Goal: Information Seeking & Learning: Learn about a topic

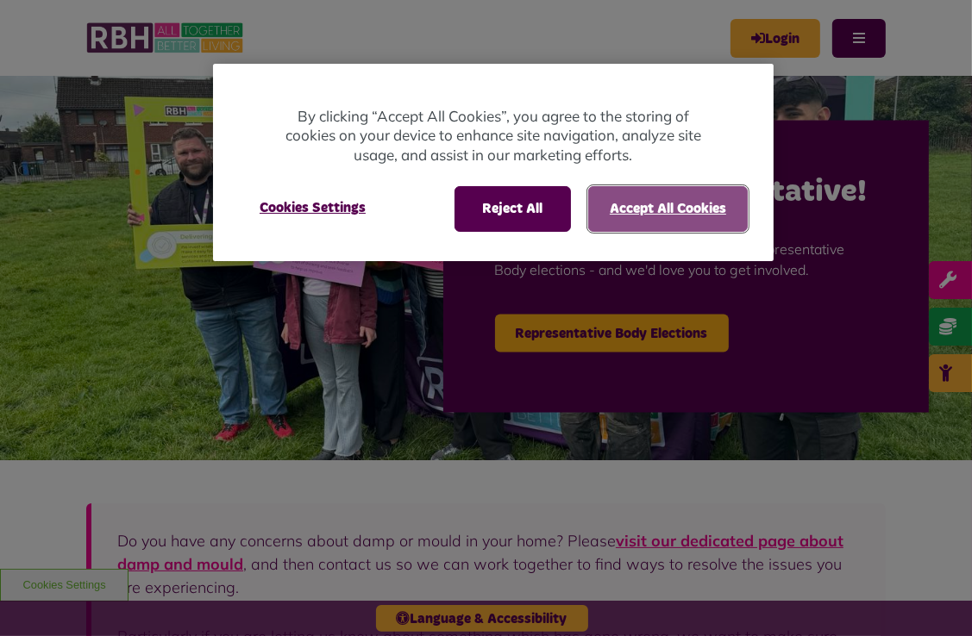
click at [673, 210] on button "Accept All Cookies" at bounding box center [668, 208] width 160 height 45
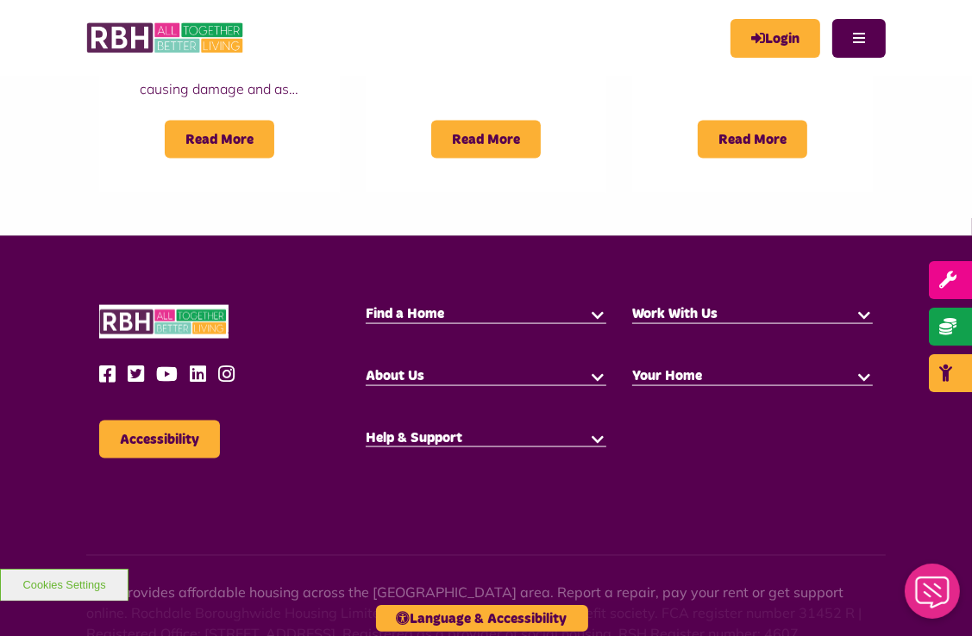
scroll to position [1758, 0]
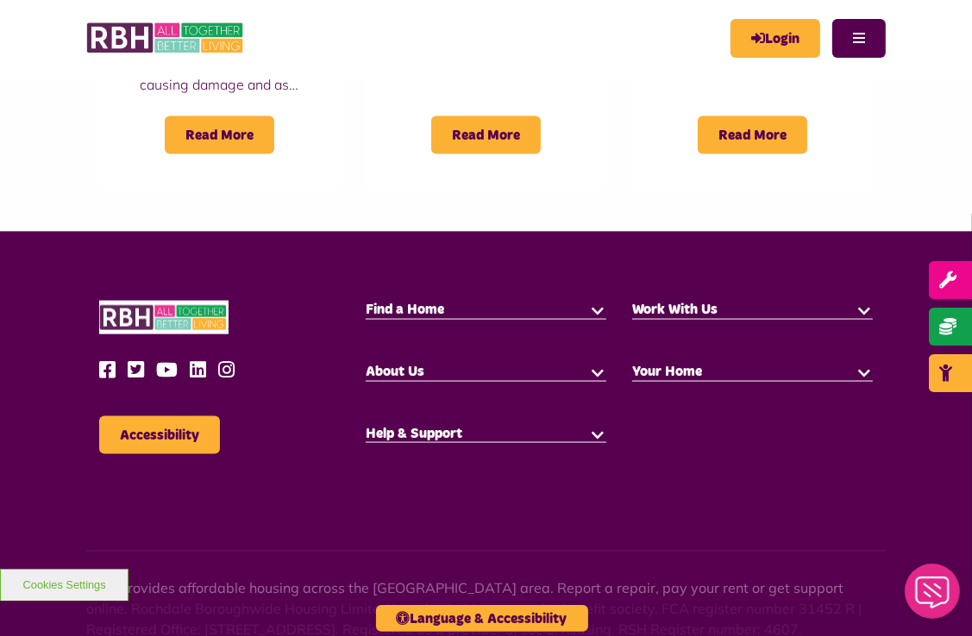
click at [568, 363] on h5 "About Us" at bounding box center [486, 372] width 241 height 19
click at [593, 363] on button "button" at bounding box center [597, 371] width 17 height 17
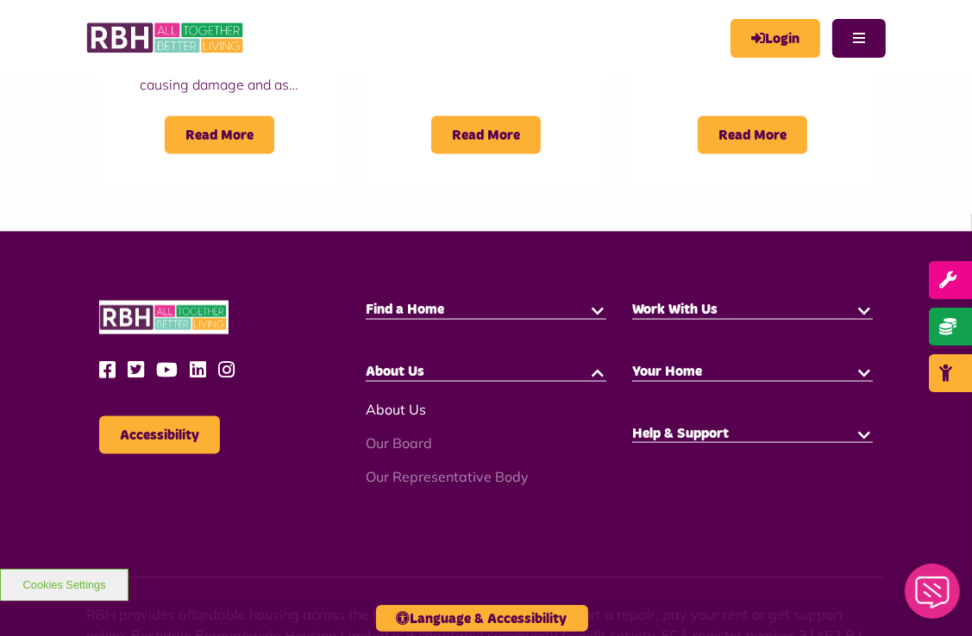
click at [424, 401] on link "About Us" at bounding box center [396, 409] width 60 height 17
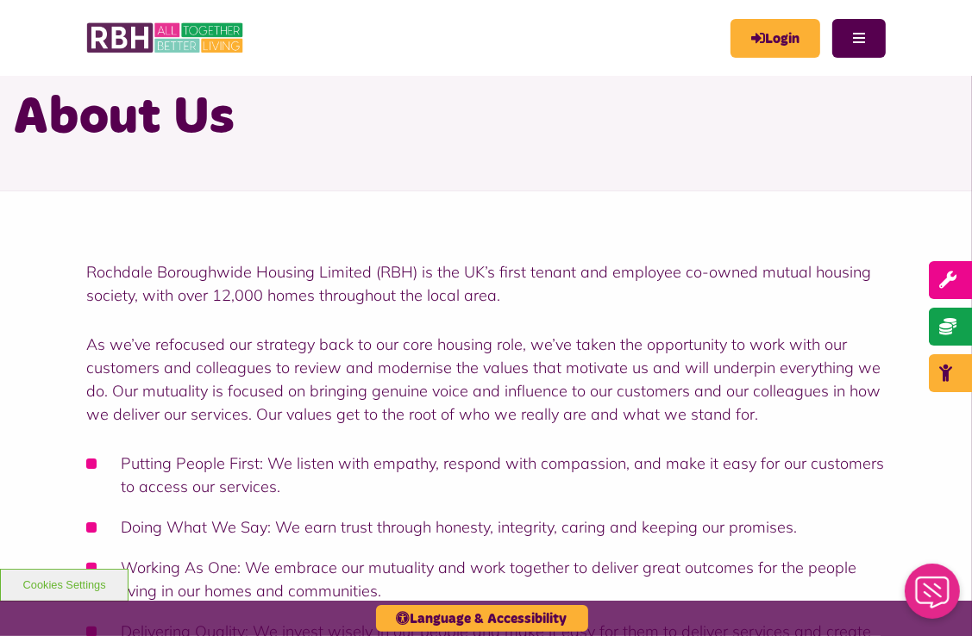
scroll to position [69, 0]
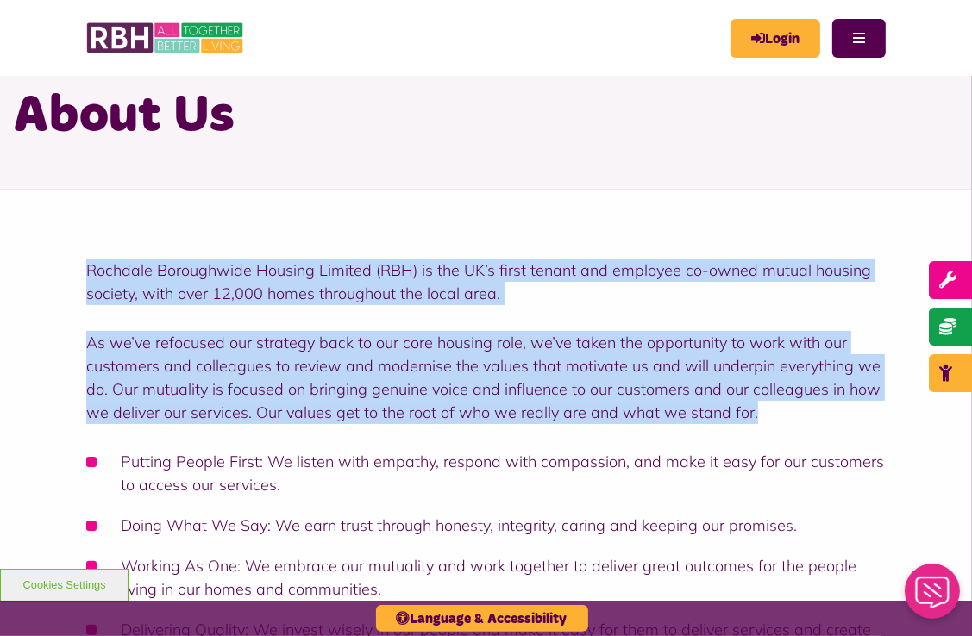
drag, startPoint x: 76, startPoint y: 272, endPoint x: 757, endPoint y: 409, distance: 694.7
click at [757, 409] on div "Rochdale Boroughwide Housing Limited (RBH) is the UK’s first tenant and employe…" at bounding box center [486, 489] width 972 height 599
copy div "Rochdale Boroughwide Housing Limited (RBH) is the UK’s first tenant and employe…"
